Goal: Task Accomplishment & Management: Manage account settings

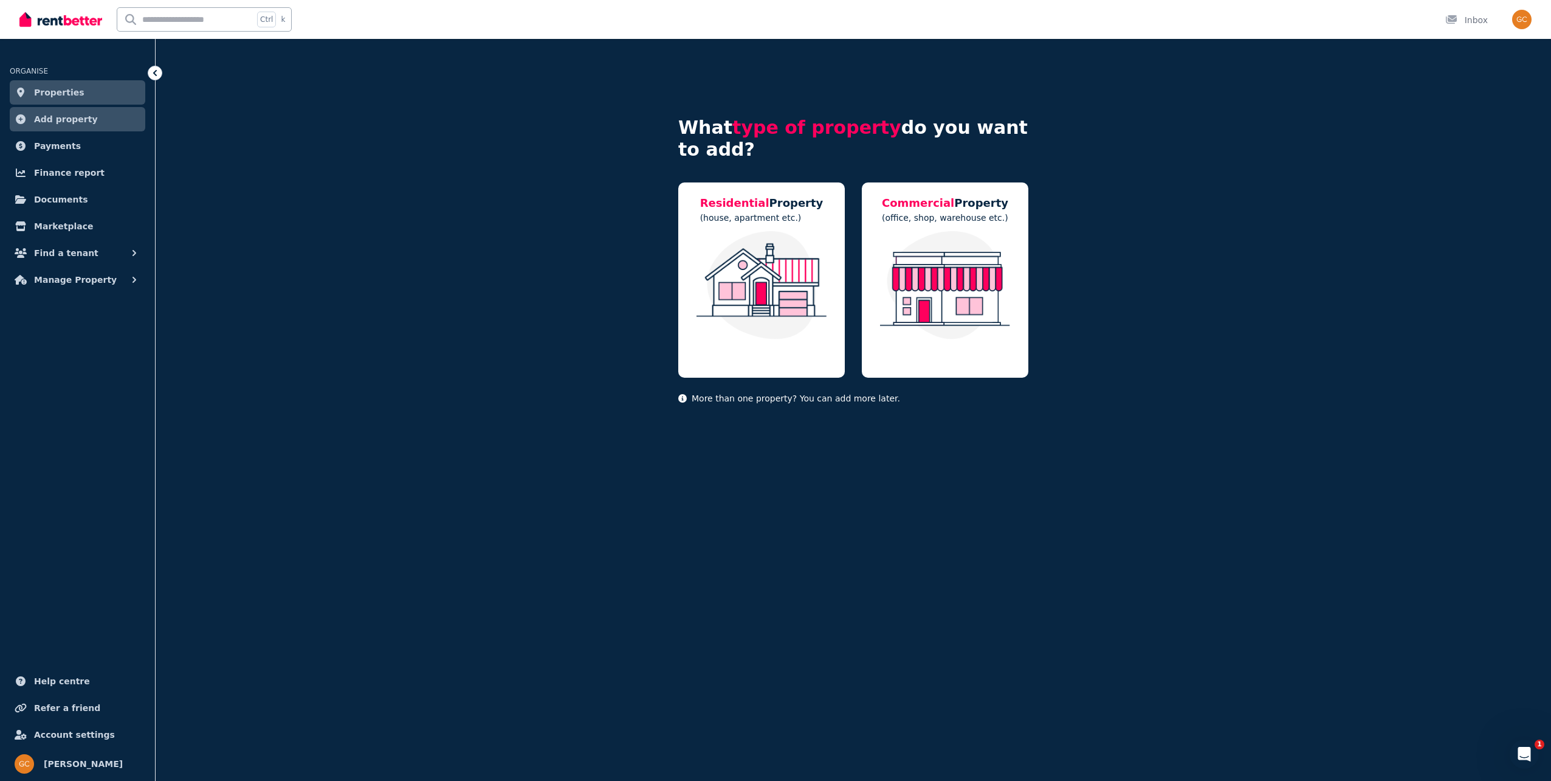
click at [60, 89] on span "Properties" at bounding box center [59, 92] width 50 height 15
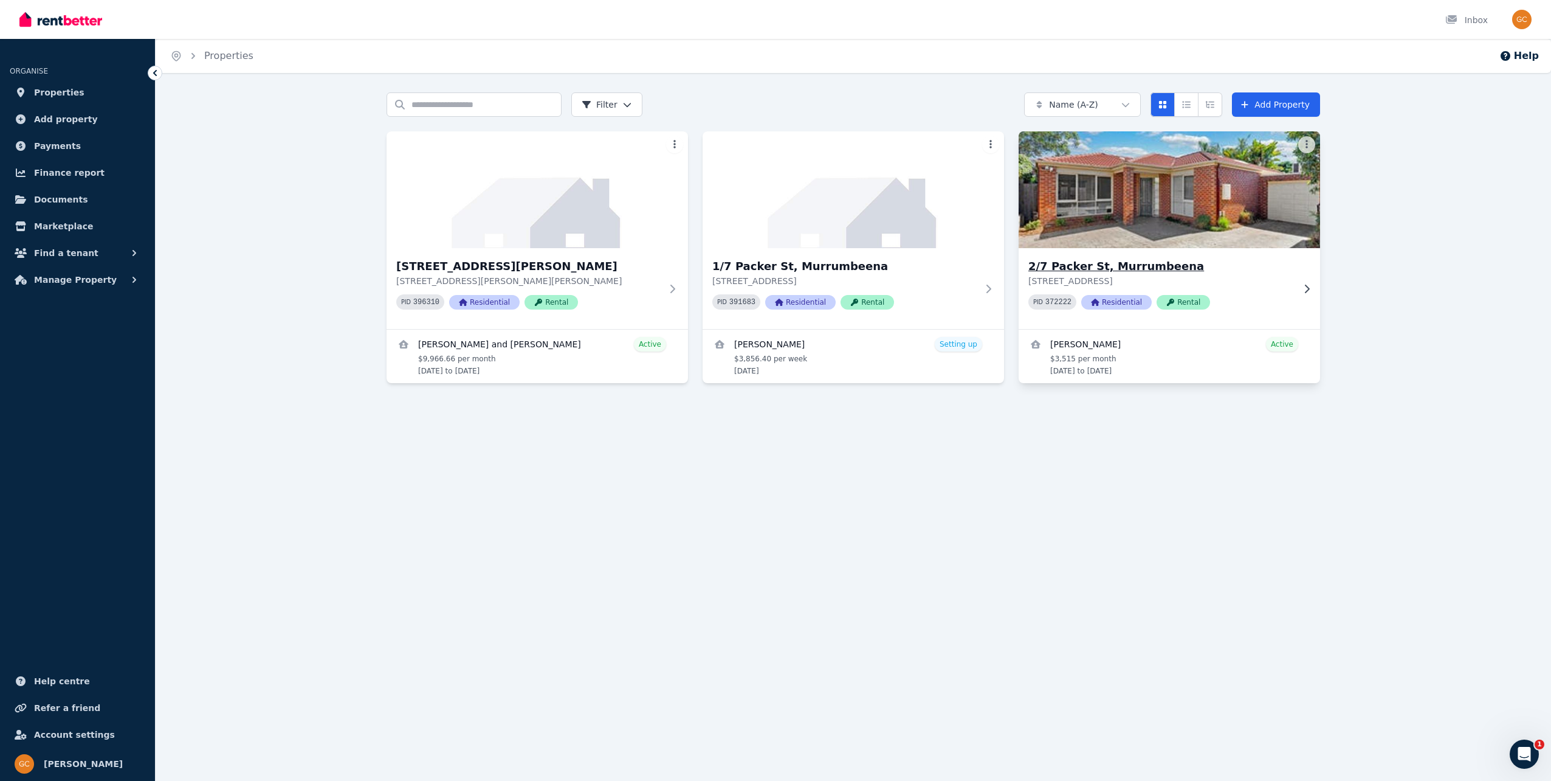
click at [1109, 277] on p "[STREET_ADDRESS]" at bounding box center [1161, 281] width 265 height 12
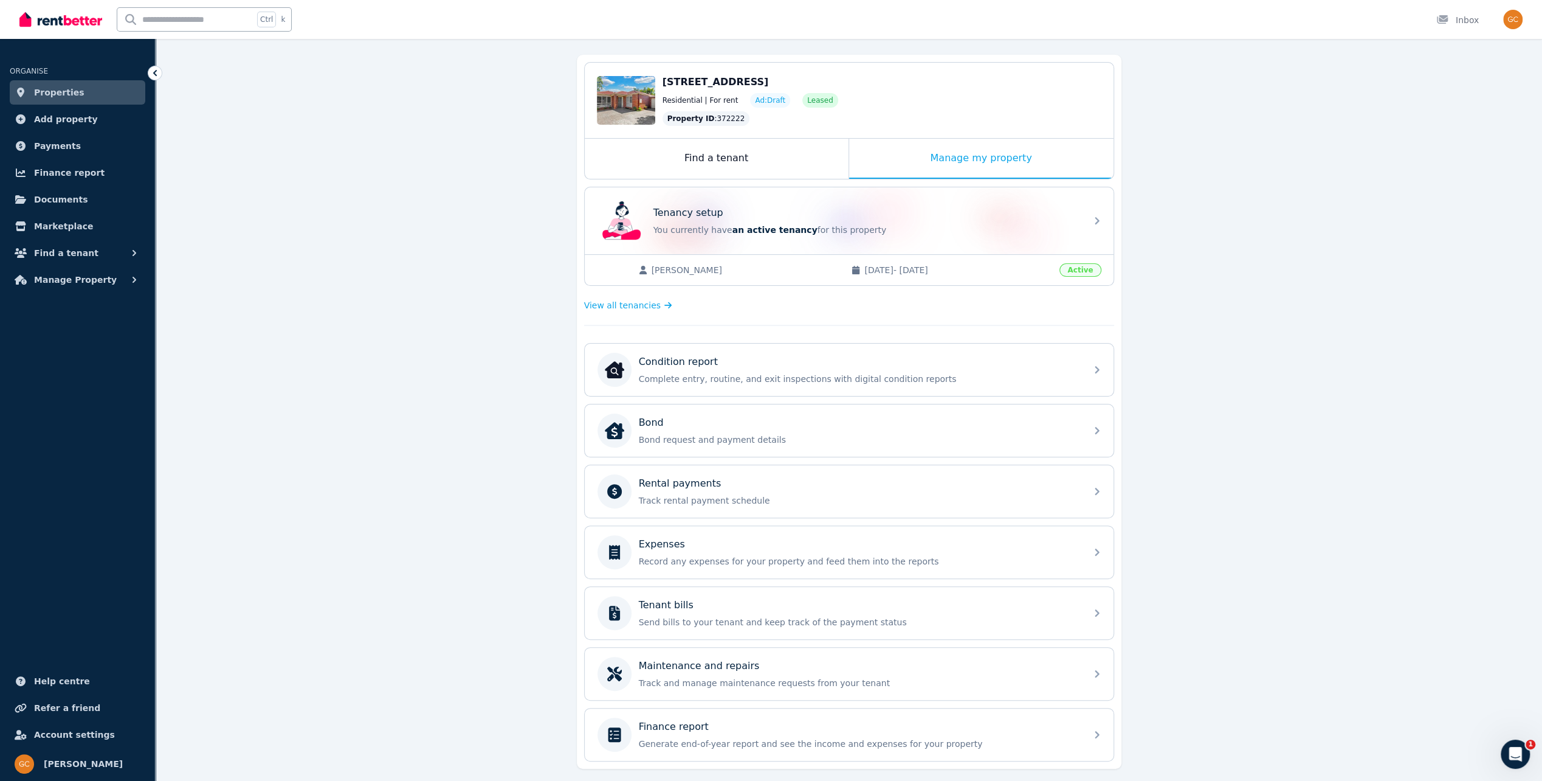
scroll to position [122, 0]
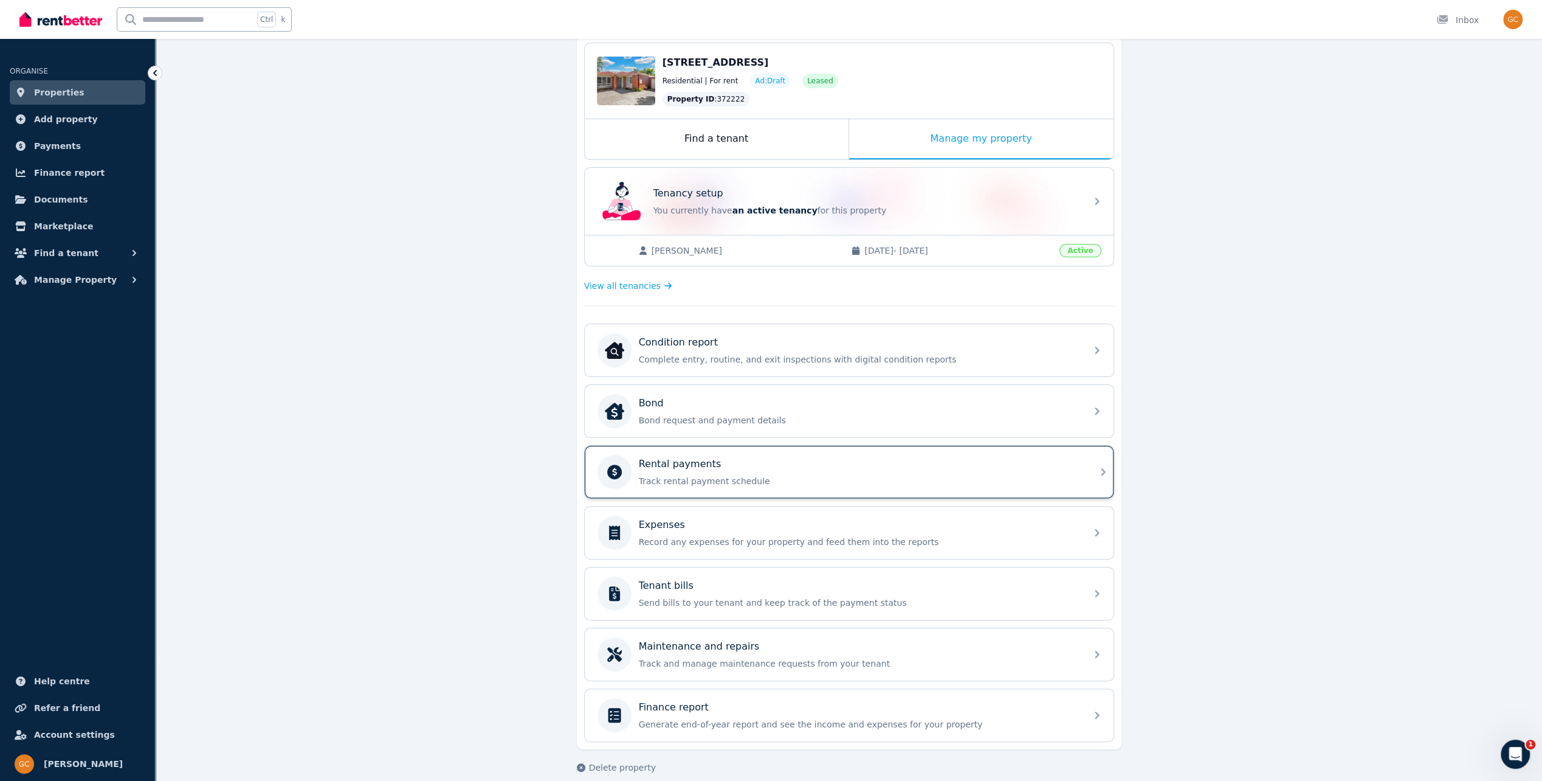
click at [704, 468] on div "Rental payments Track rental payment schedule" at bounding box center [859, 472] width 440 height 30
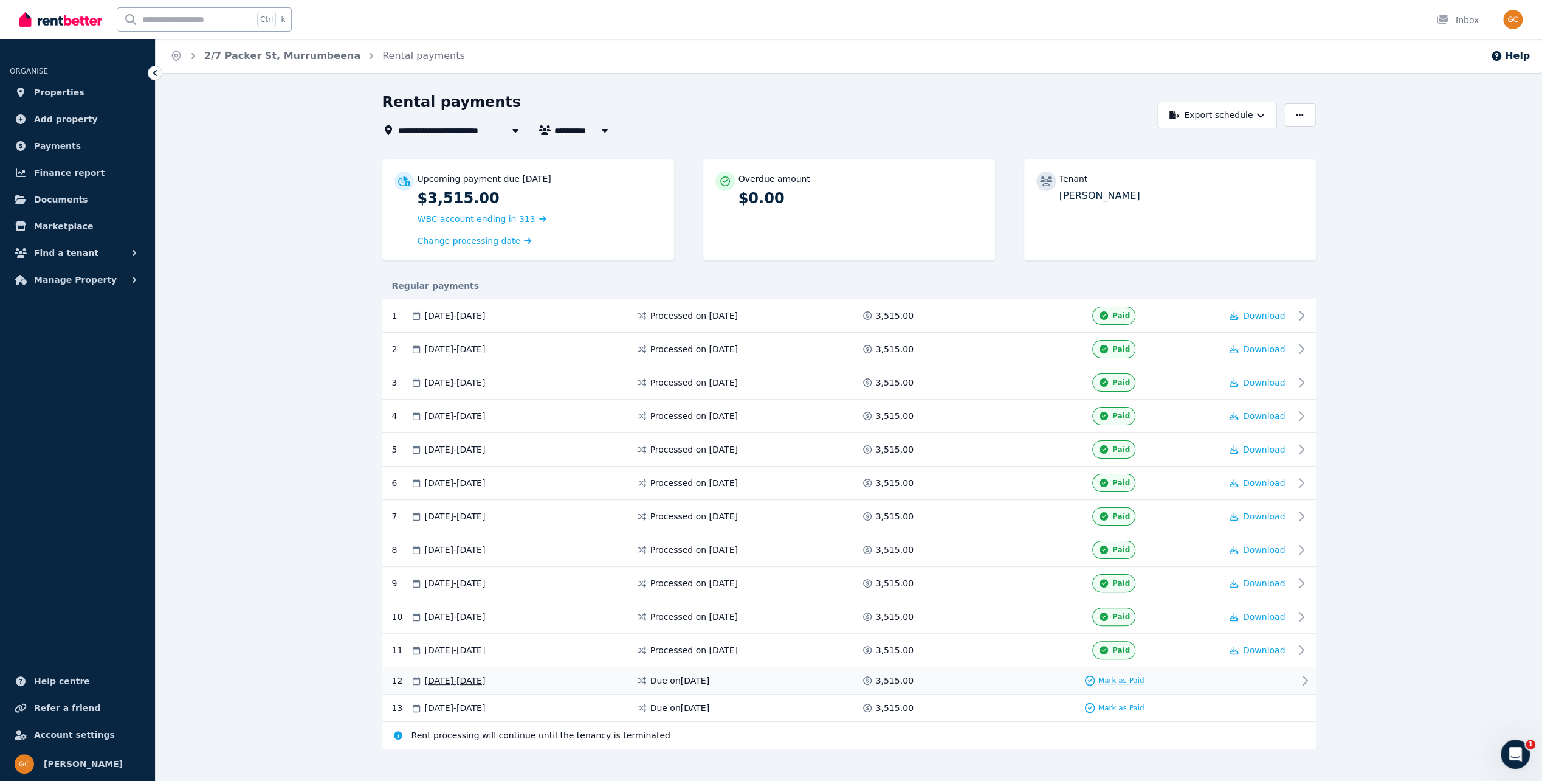
click at [1116, 675] on span "Mark as Paid" at bounding box center [1121, 680] width 46 height 10
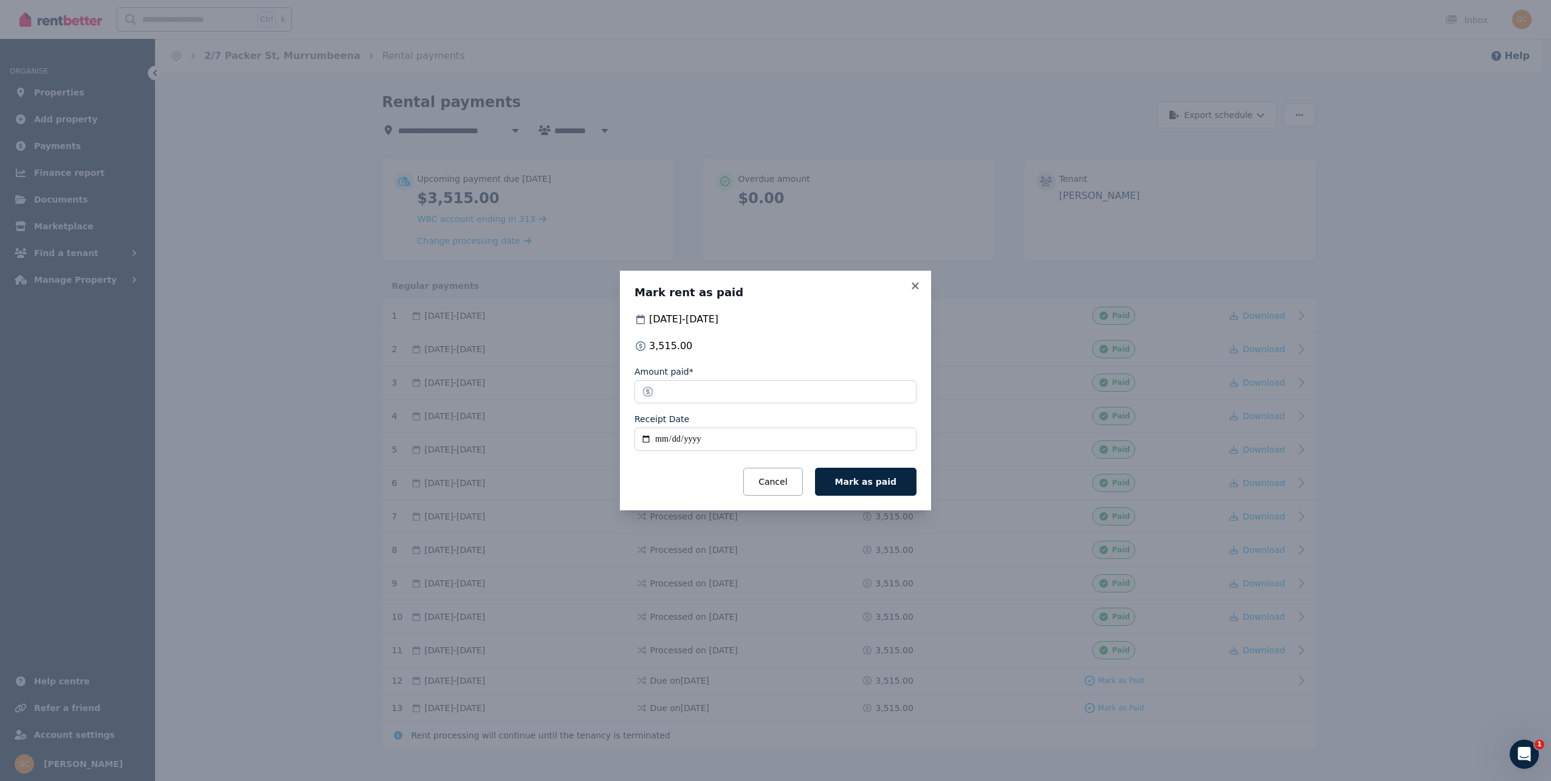
click at [754, 444] on input "Receipt Date" at bounding box center [776, 438] width 282 height 23
type input "**********"
click at [858, 474] on button "Mark as paid" at bounding box center [866, 481] width 102 height 28
